Goal: Task Accomplishment & Management: Use online tool/utility

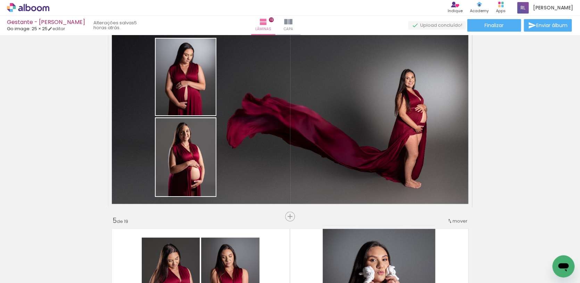
scroll to position [0, 2589]
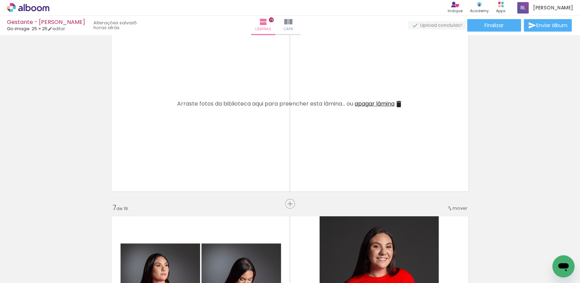
scroll to position [1093, 0]
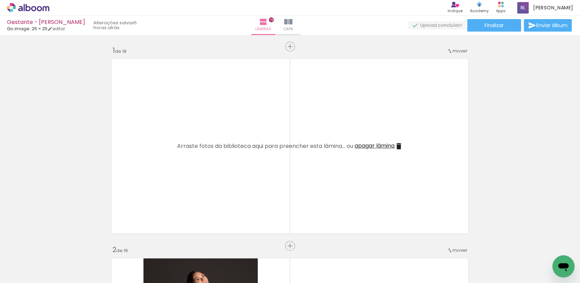
scroll to position [0, 2589]
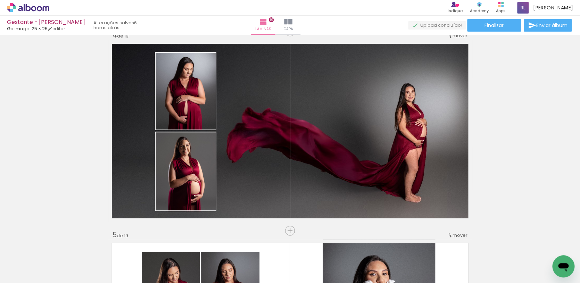
scroll to position [0, 2589]
